Goal: Information Seeking & Learning: Learn about a topic

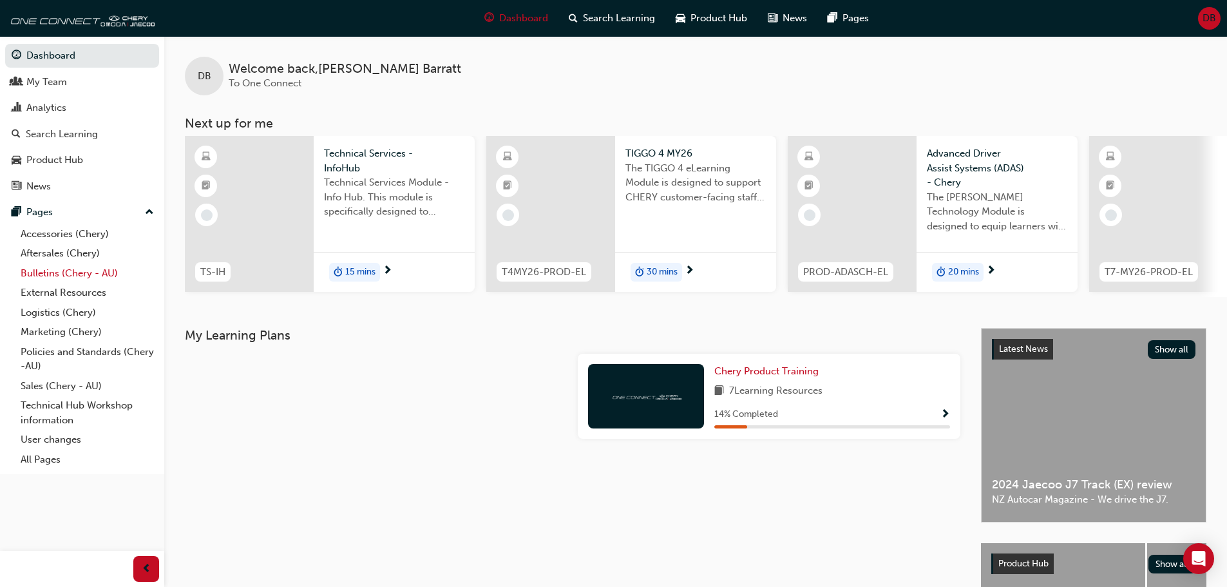
click at [54, 271] on link "Bulletins (Chery - AU)" at bounding box center [87, 274] width 144 height 20
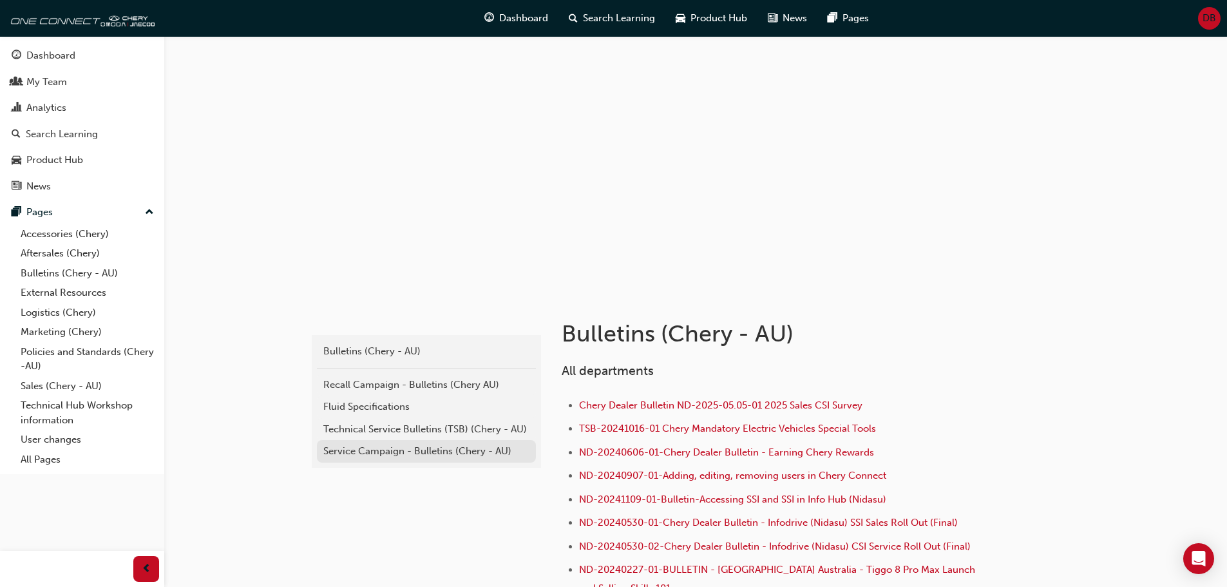
click at [370, 458] on div "Service Campaign - Bulletins (Chery - AU)" at bounding box center [426, 451] width 206 height 15
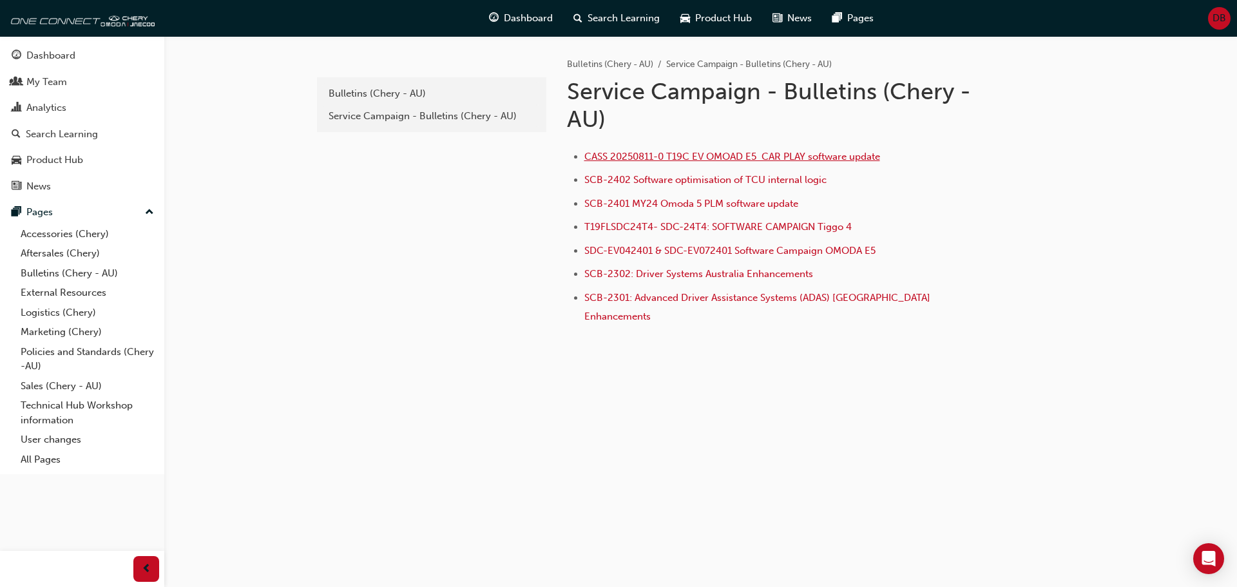
click at [640, 155] on span "CASS 20250811-0 T19C EV OMOAD E5 CAR PLAY software update" at bounding box center [732, 157] width 296 height 12
click at [637, 385] on div "e85f914b-8380-4b90-a255-4e94a5c53783 Bulletins (Chery - AU) Service Campaign - …" at bounding box center [700, 227] width 773 height 383
click at [776, 158] on span "CASS 20250811-0 T19C EV OMOAD E5 CAR PLAY software update" at bounding box center [732, 157] width 296 height 12
click at [639, 255] on span "SDC-EV042401 & SDC-EV072401 Software Campaign OMODA E5" at bounding box center [729, 251] width 291 height 12
